Goal: Transaction & Acquisition: Download file/media

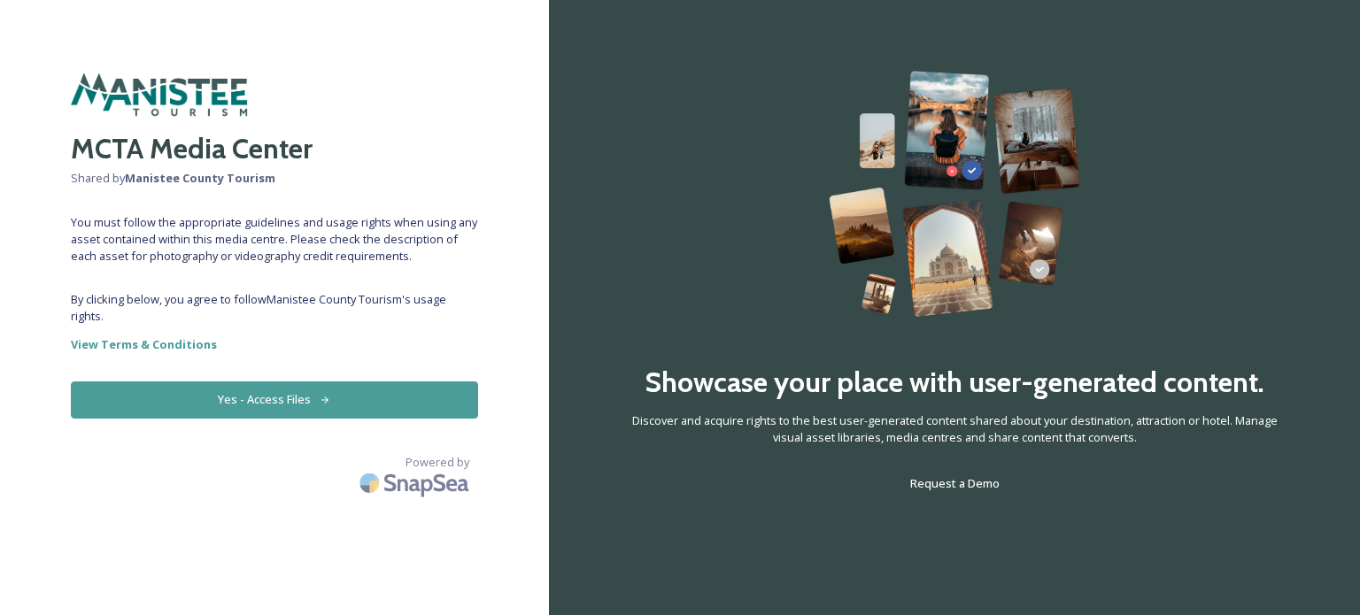
click at [272, 399] on button "Yes - Access Files" at bounding box center [274, 400] width 407 height 36
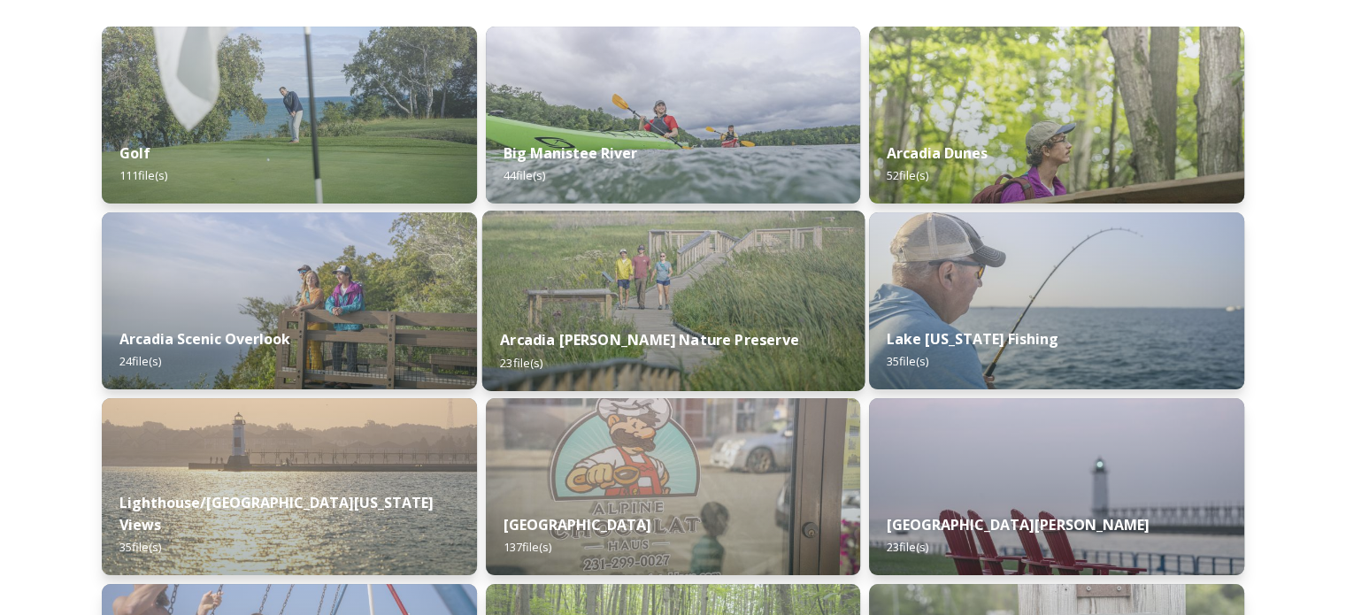
scroll to position [266, 0]
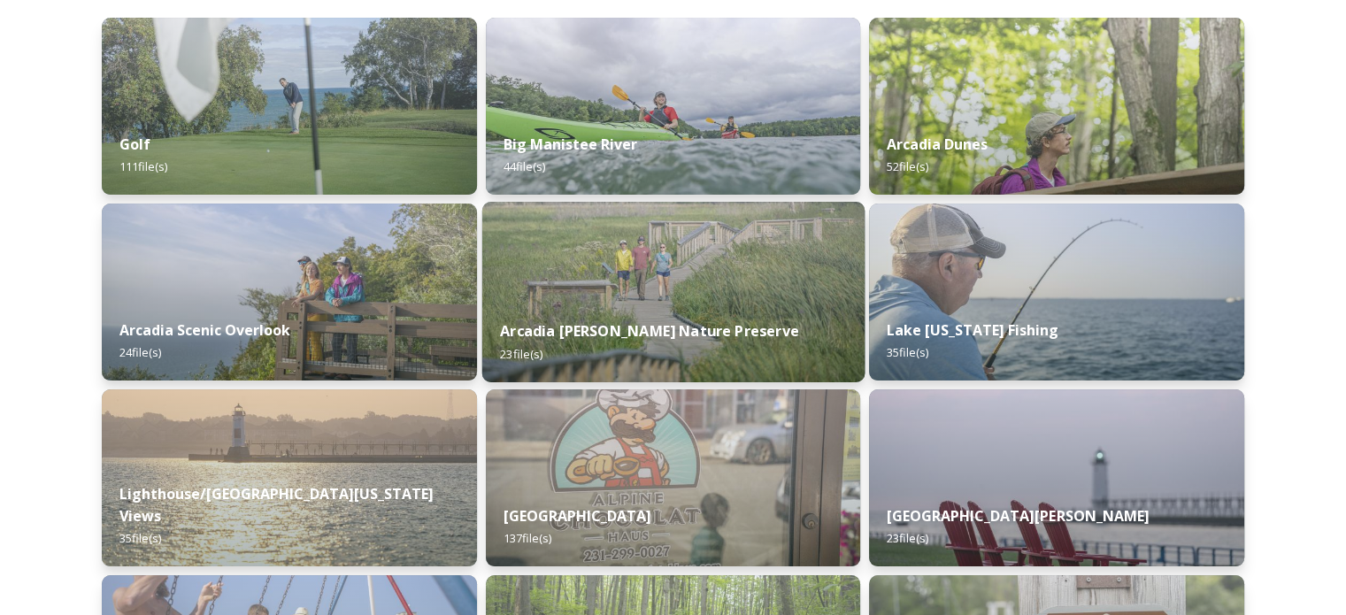
click at [662, 302] on div "Arcadia [PERSON_NAME] Nature Preserve 23 file(s)" at bounding box center [673, 342] width 382 height 81
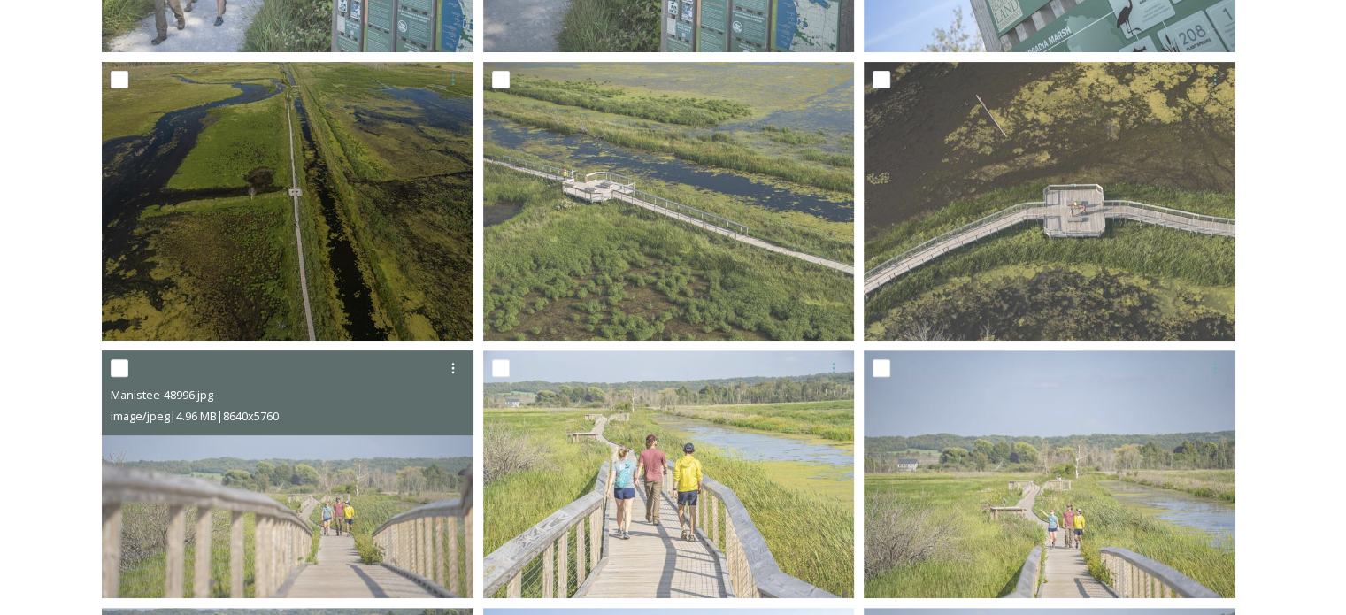
scroll to position [513, 0]
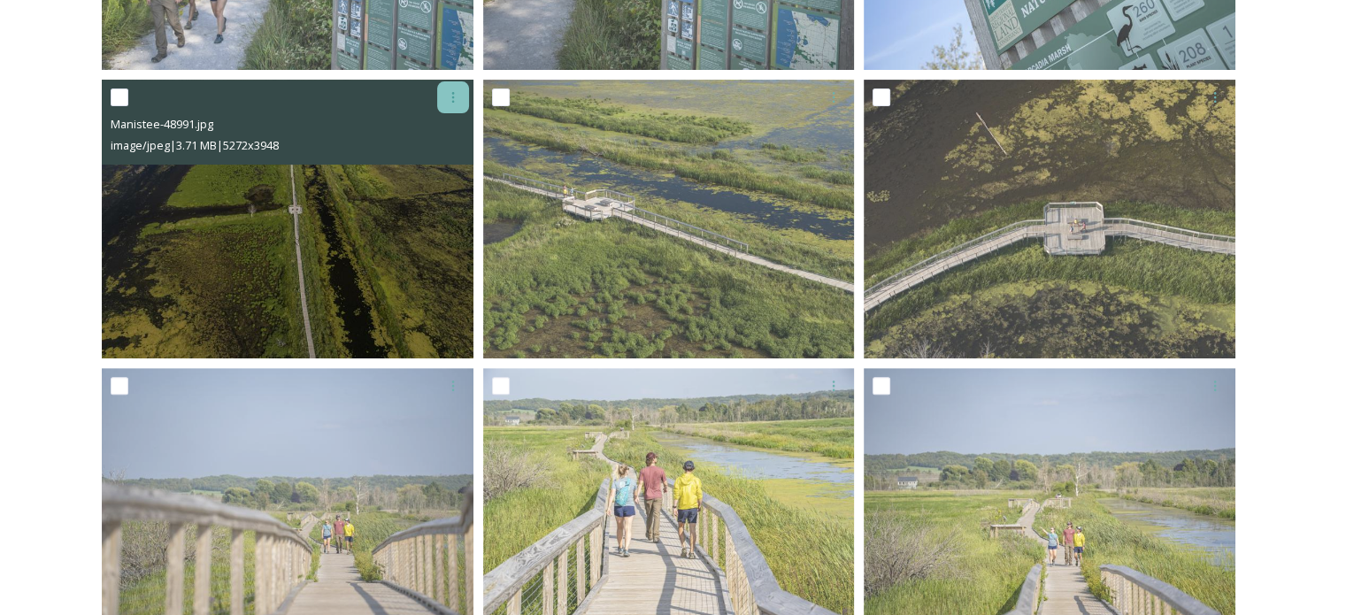
click at [446, 105] on div at bounding box center [453, 97] width 32 height 32
click at [443, 170] on span "Download" at bounding box center [432, 170] width 54 height 17
